Goal: Check status

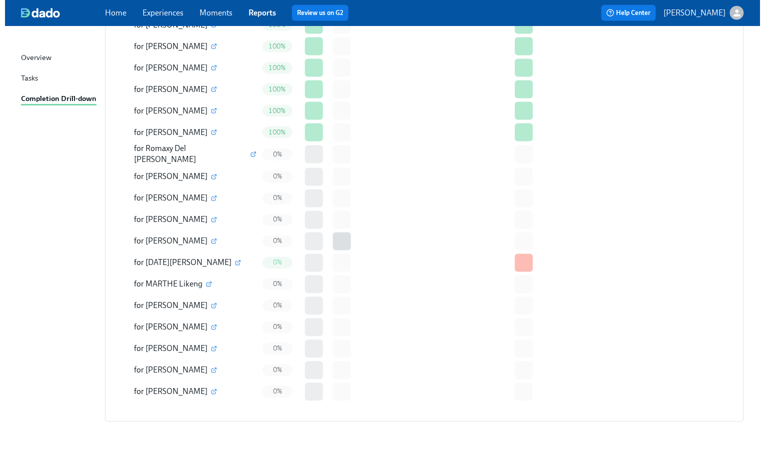
scroll to position [419, 0]
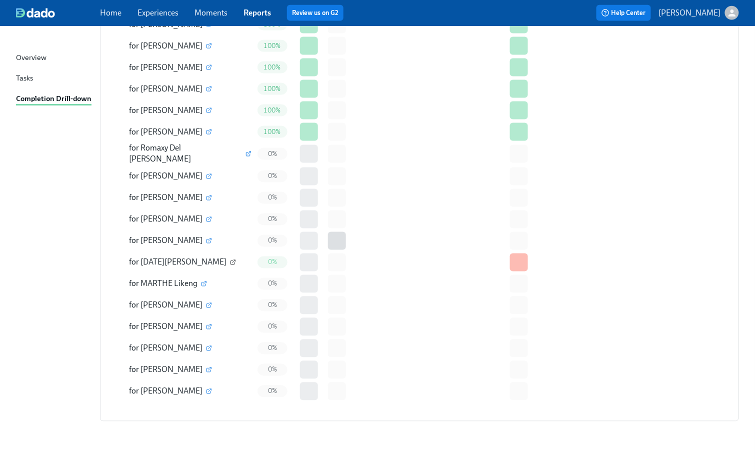
click at [233, 261] on icon "button" at bounding box center [234, 261] width 3 height 3
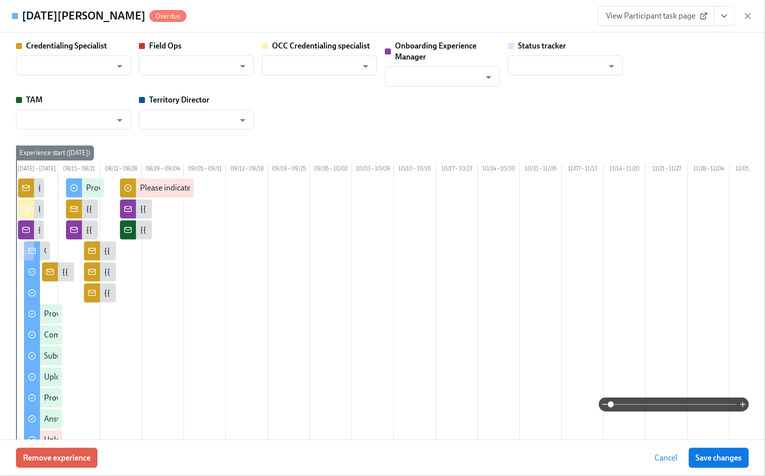
type input "[PERSON_NAME]"
type input "Status Tracker"
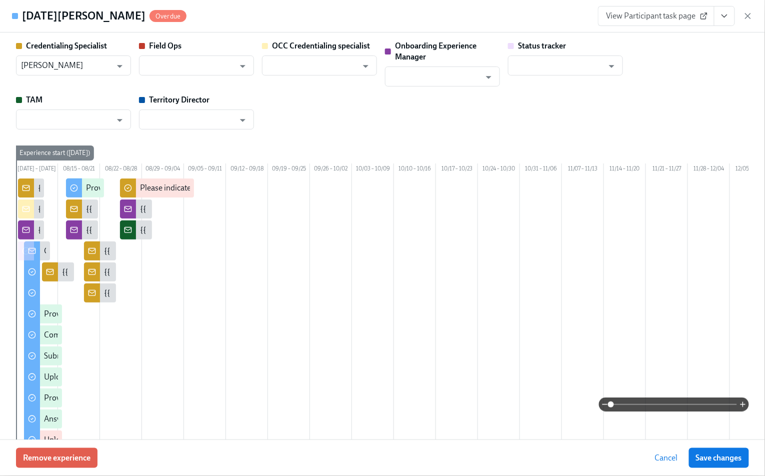
type input "[PERSON_NAME]"
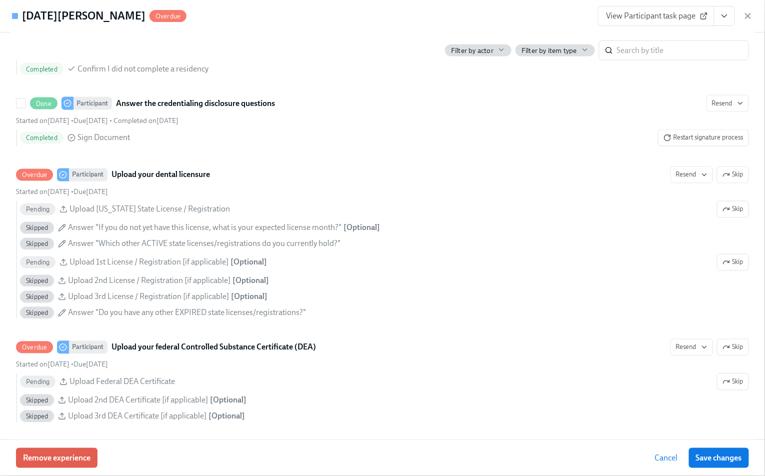
scroll to position [1667, 0]
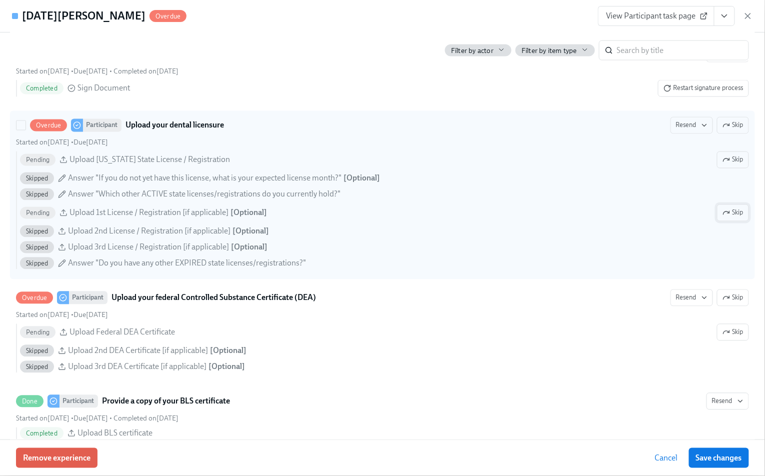
click at [723, 217] on icon "button" at bounding box center [727, 213] width 8 height 8
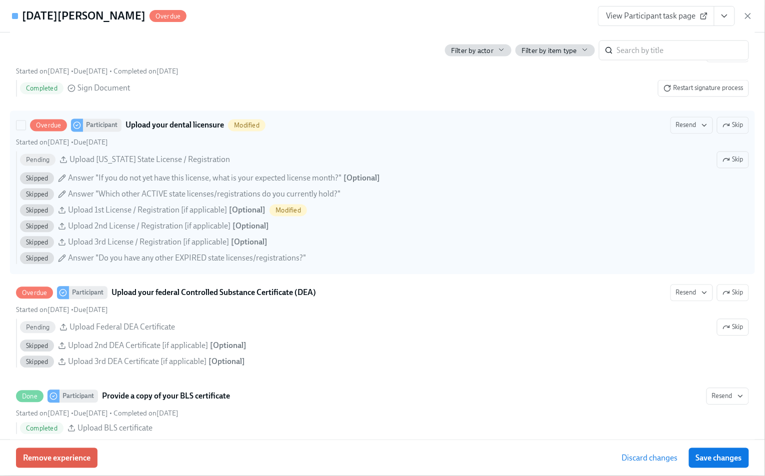
click at [725, 191] on div "Pending Upload [US_STATE] State License / Registration Skip Skipped Answer "If …" at bounding box center [382, 208] width 733 height 113
click at [26, 130] on input "Overdue Participant Upload your dental licensure Modified Resend Skip Started o…" at bounding box center [21, 125] width 9 height 9
checkbox input "true"
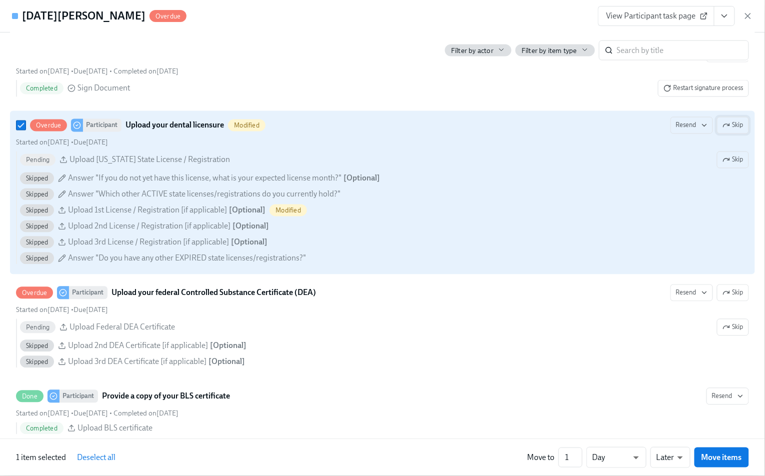
click at [735, 134] on button "Skip" at bounding box center [733, 125] width 32 height 17
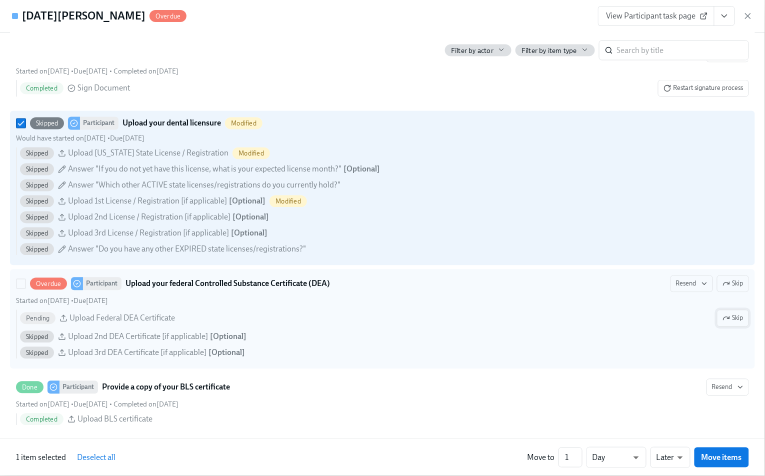
click at [732, 324] on span "Skip" at bounding box center [733, 319] width 21 height 10
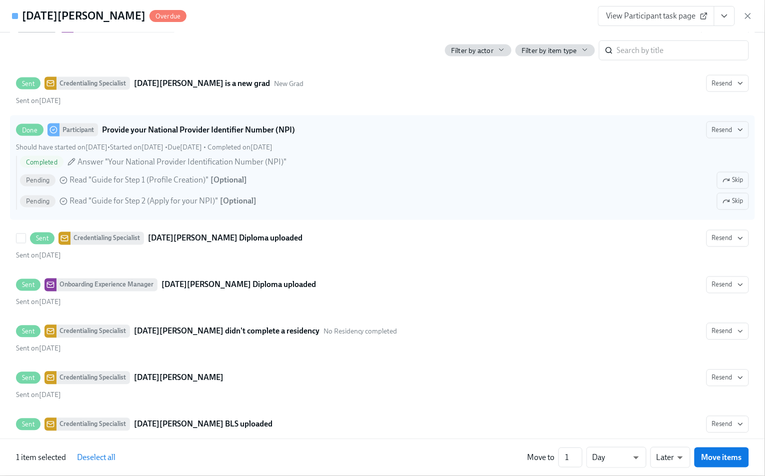
scroll to position [2735, 0]
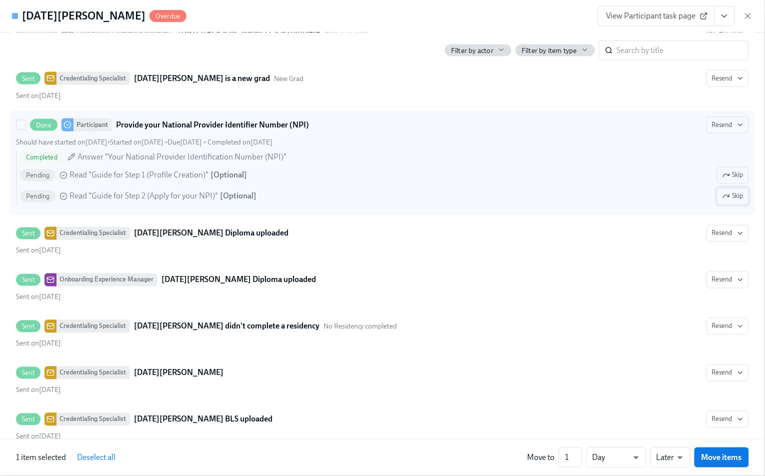
click at [725, 202] on span "Skip" at bounding box center [733, 197] width 21 height 10
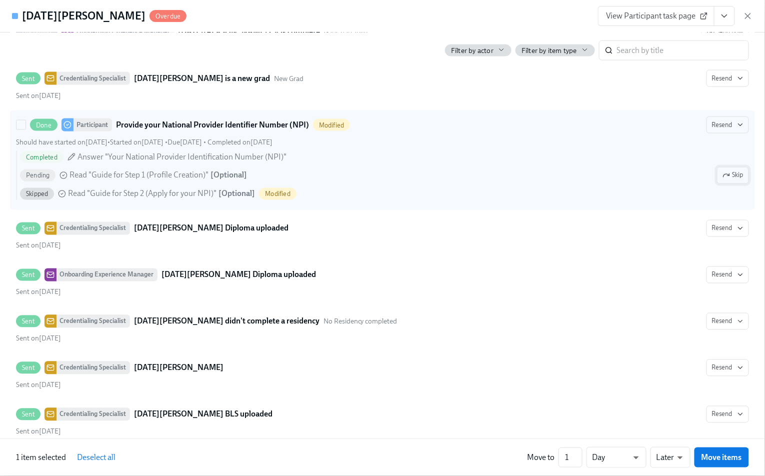
click at [731, 181] on span "Skip" at bounding box center [733, 176] width 21 height 10
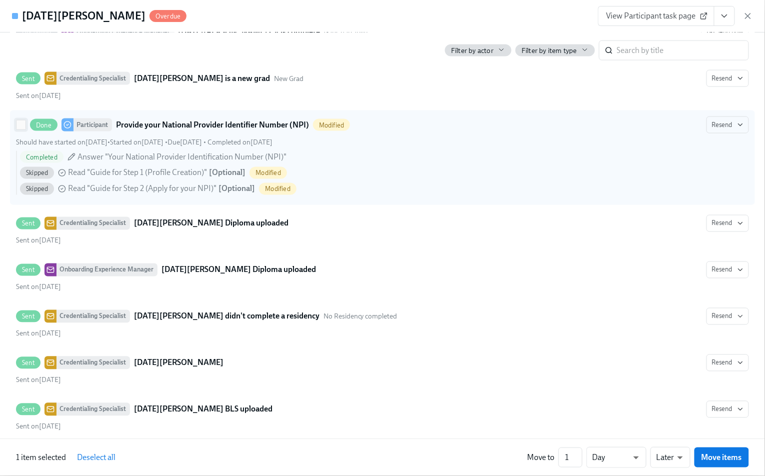
click at [24, 130] on input "Done Participant Provide your National Provider Identifier Number (NPI) Modifie…" at bounding box center [21, 125] width 9 height 9
checkbox input "true"
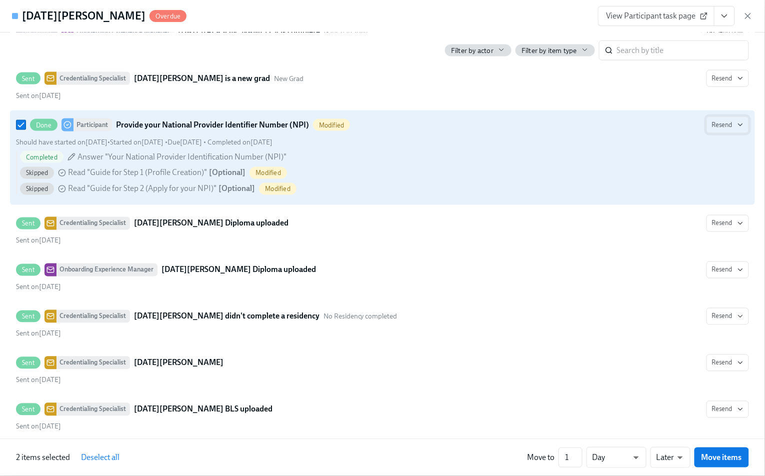
click at [736, 134] on button "Resend" at bounding box center [728, 125] width 43 height 17
click at [724, 171] on div "Personal Email" at bounding box center [717, 174] width 65 height 12
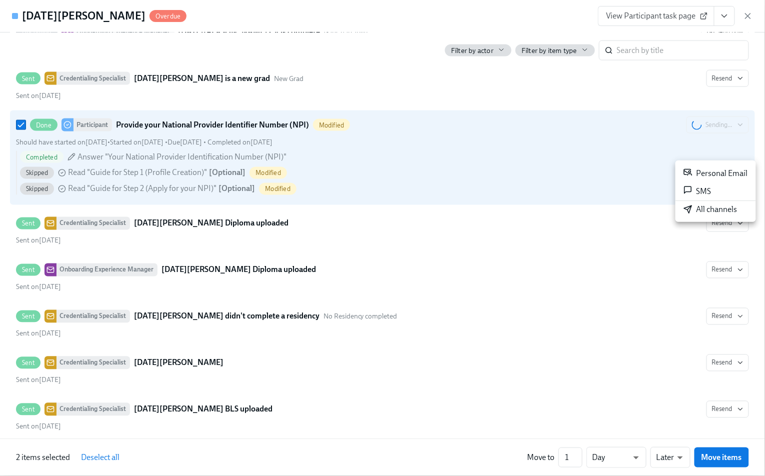
click at [639, 458] on div at bounding box center [382, 238] width 765 height 476
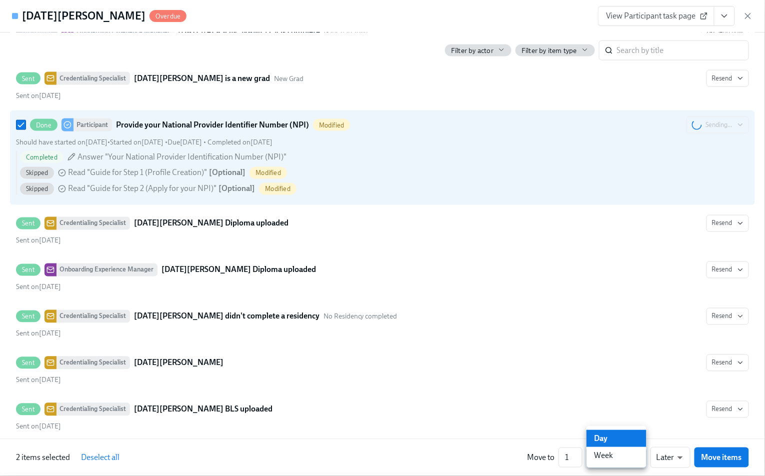
click at [639, 457] on body "Home Experiences Moments Reports Review us on G2 Help Center [PERSON_NAME] Over…" at bounding box center [382, 29] width 765 height 897
click at [617, 457] on li "Week" at bounding box center [617, 455] width 60 height 17
type input "w"
click at [726, 462] on span "Move items" at bounding box center [722, 458] width 41 height 10
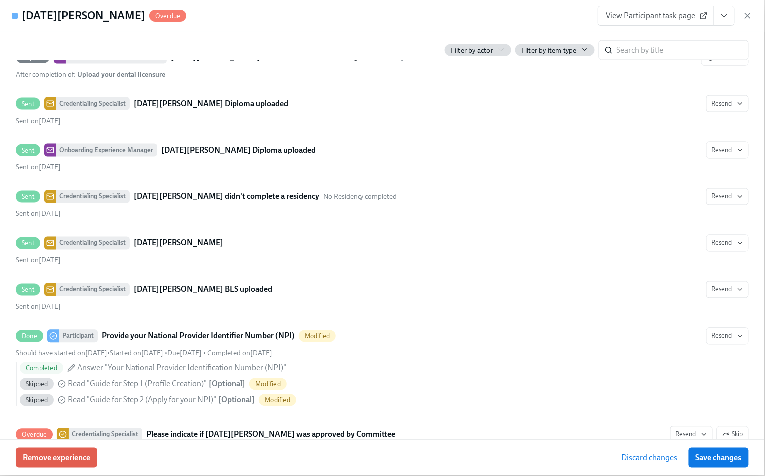
scroll to position [2714, 0]
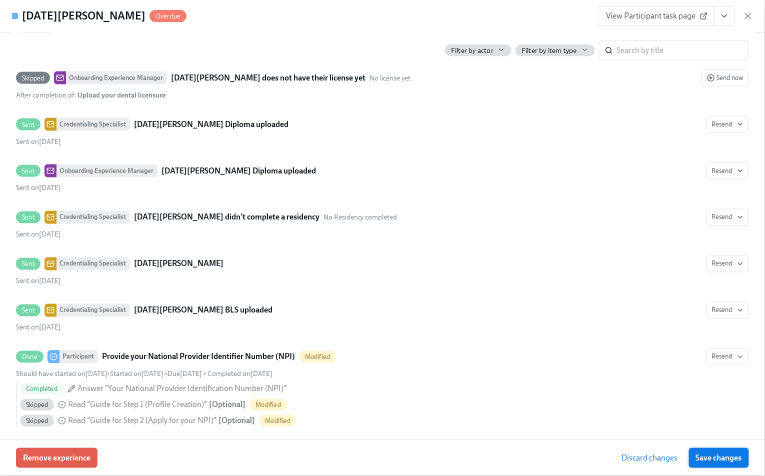
click at [725, 462] on span "Save changes" at bounding box center [719, 458] width 46 height 10
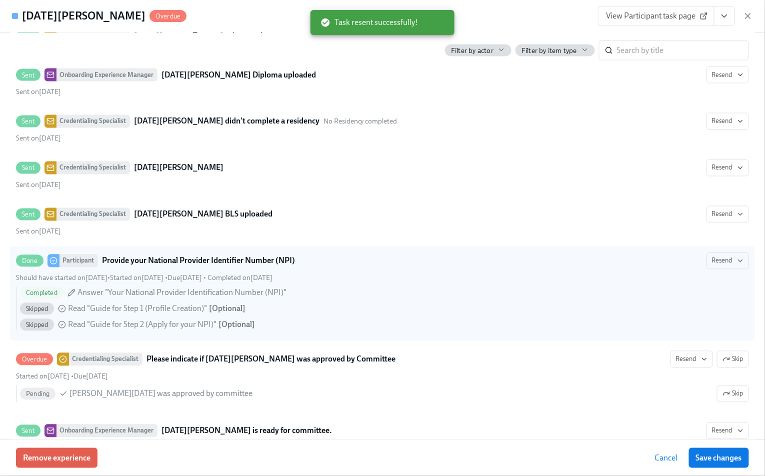
scroll to position [2848, 0]
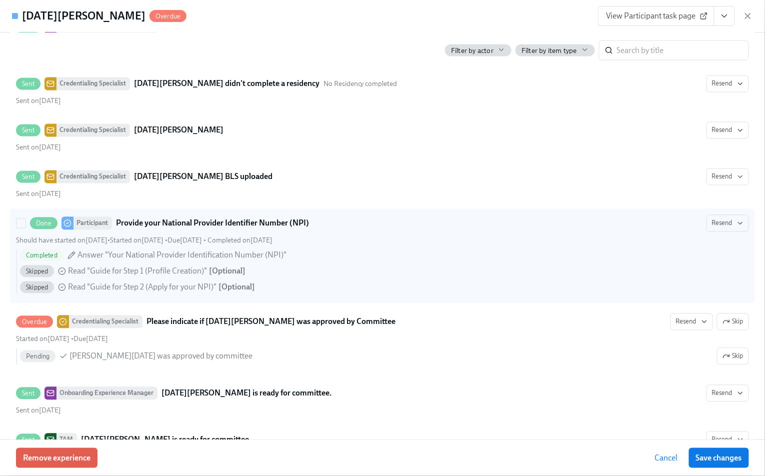
click at [22, 230] on div "Done Participant Provide your National Provider Identifier Number (NPI)" at bounding box center [162, 223] width 293 height 13
click at [22, 228] on input "Done Participant Provide your National Provider Identifier Number (NPI) Resend …" at bounding box center [21, 223] width 9 height 9
checkbox input "true"
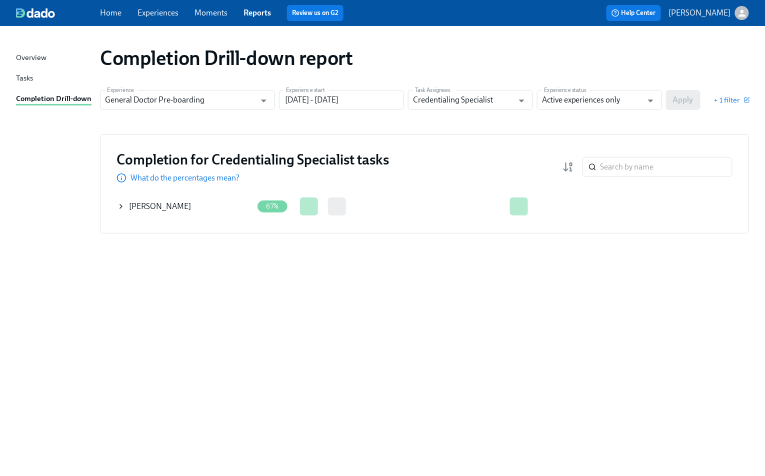
click at [125, 207] on div "[PERSON_NAME]" at bounding box center [185, 207] width 136 height 20
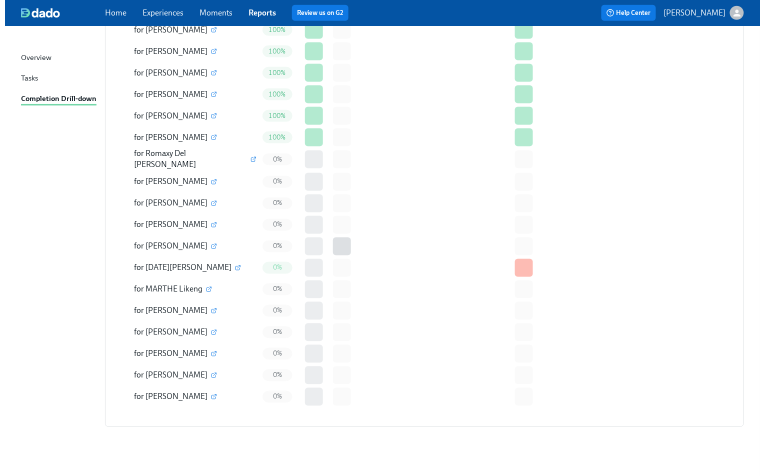
scroll to position [419, 0]
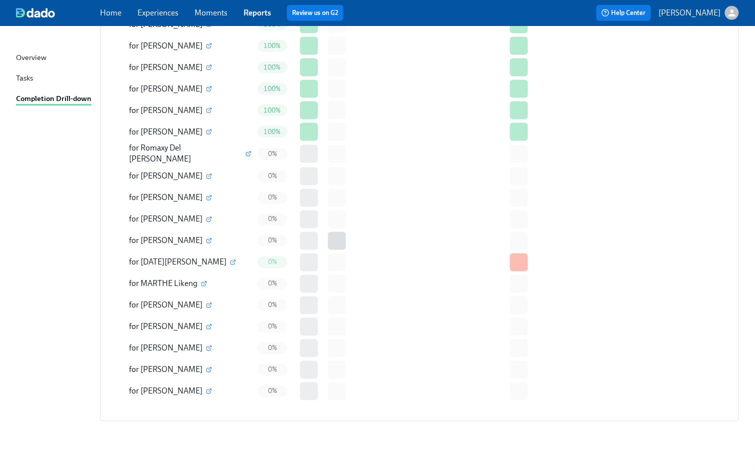
click at [17, 440] on div "Completion Drill-down report Experience General Doctor Pre-boarding Experience …" at bounding box center [377, 36] width 723 height 834
click at [230, 260] on icon "button" at bounding box center [233, 263] width 6 height 6
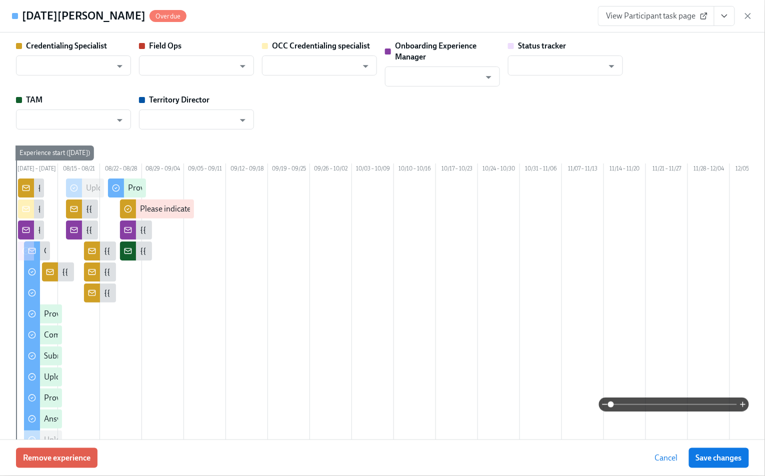
type input "[PERSON_NAME]"
type input "Status Tracker"
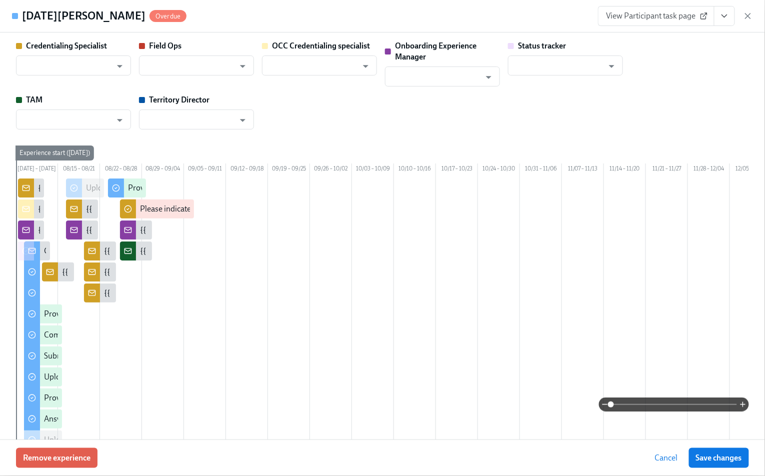
type input "[PERSON_NAME]"
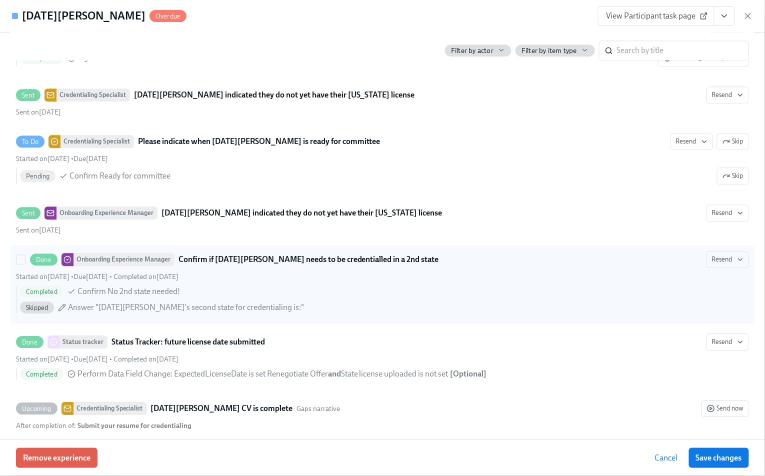
scroll to position [2068, 0]
